Goal: Information Seeking & Learning: Find specific fact

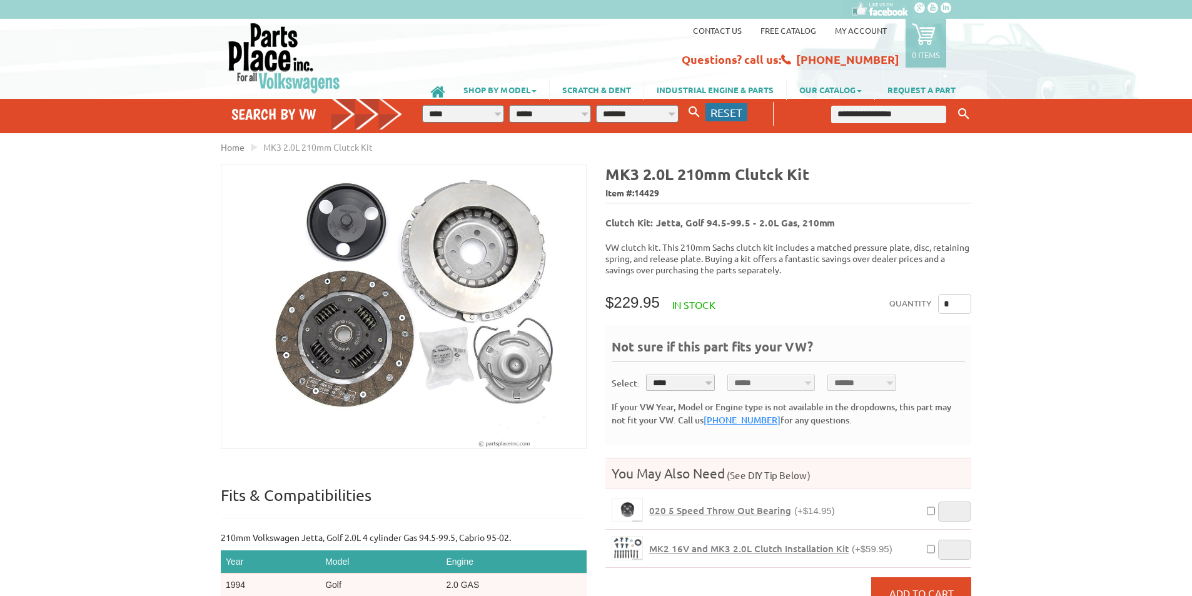
click at [732, 114] on span "RESET" at bounding box center [726, 112] width 32 height 13
select select "*"
select select
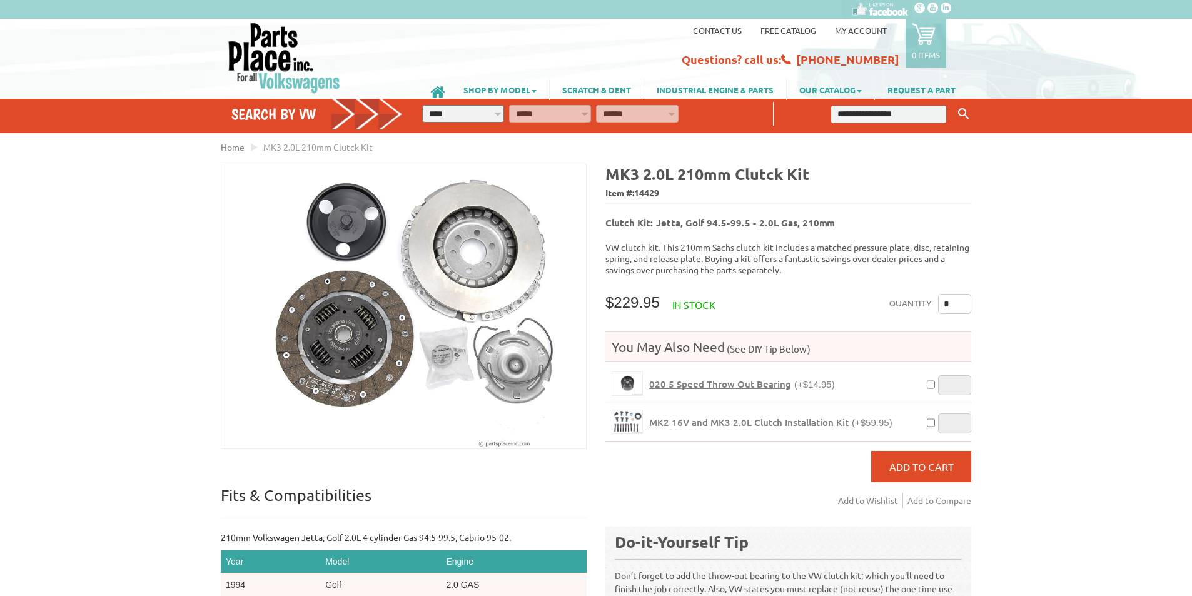
click at [912, 115] on input "text" at bounding box center [888, 115] width 115 height 18
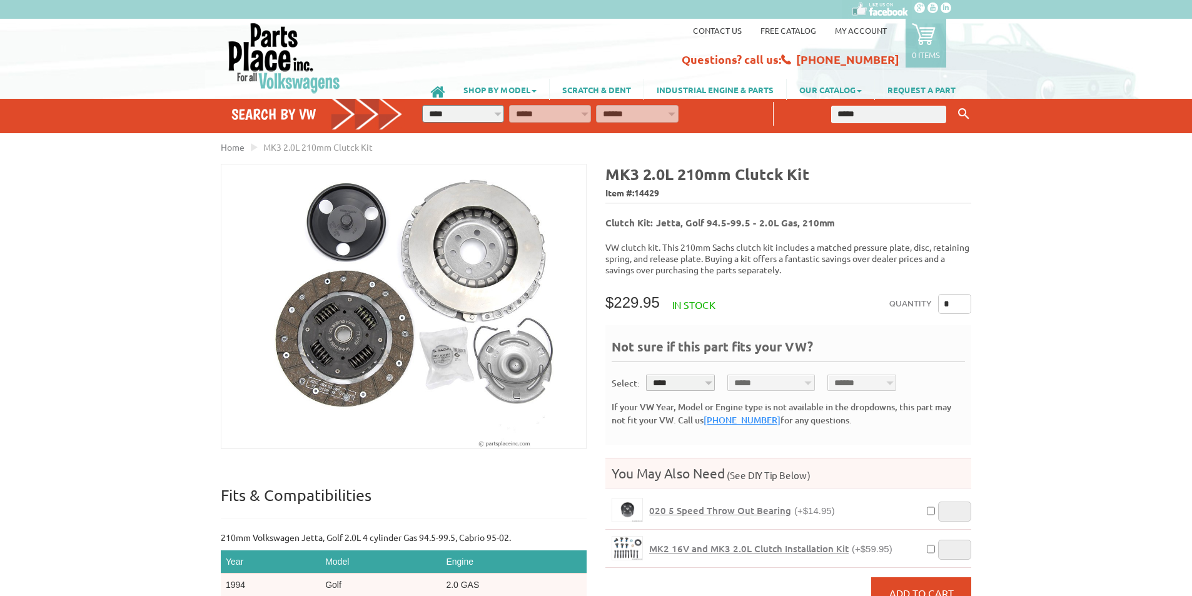
type input "*****"
click at [954, 104] on button "Keyword Search" at bounding box center [963, 114] width 19 height 21
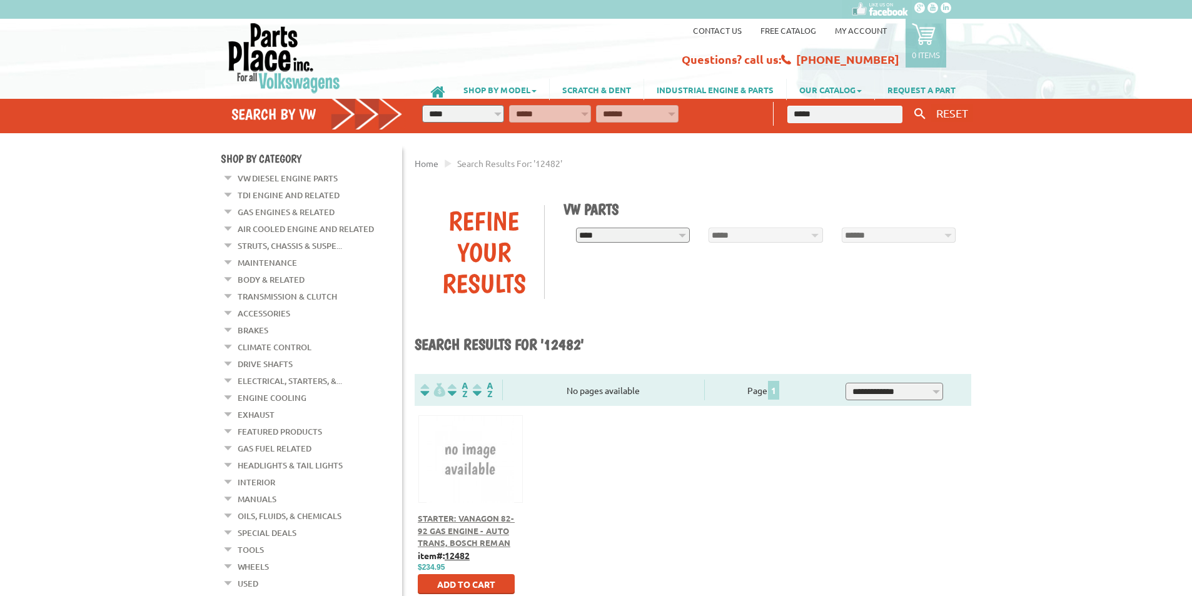
click at [275, 58] on img at bounding box center [284, 58] width 114 height 72
